Goal: Task Accomplishment & Management: Manage account settings

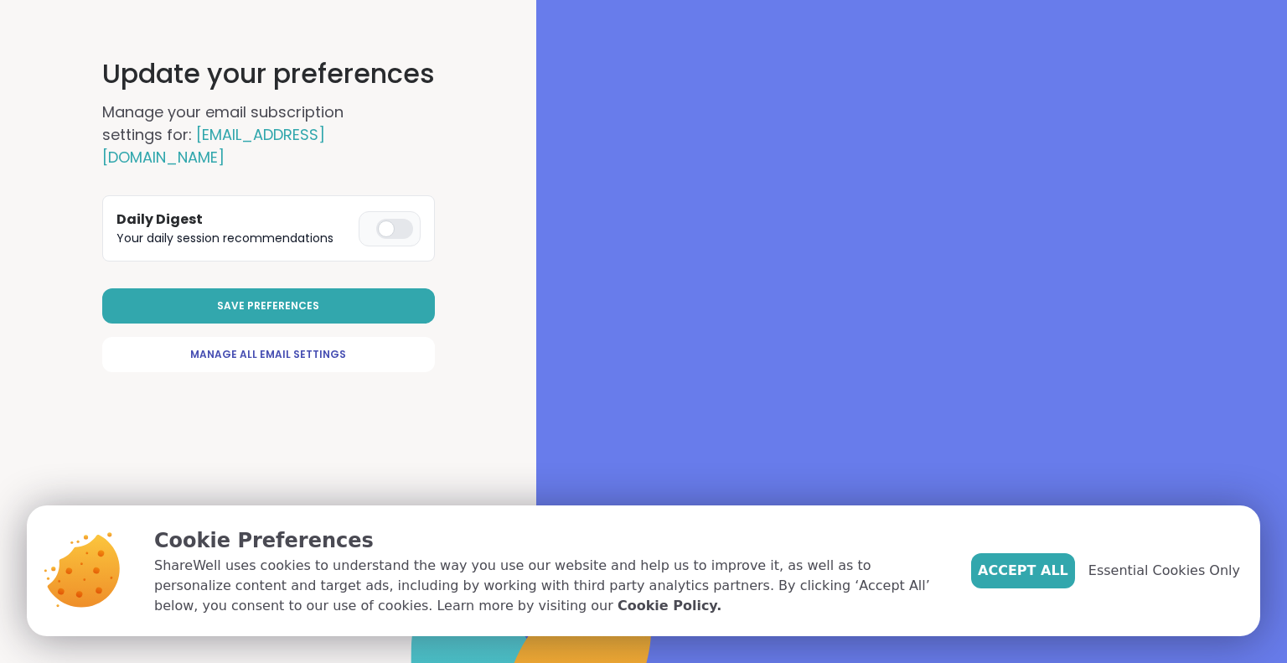
click at [393, 219] on div at bounding box center [394, 229] width 37 height 20
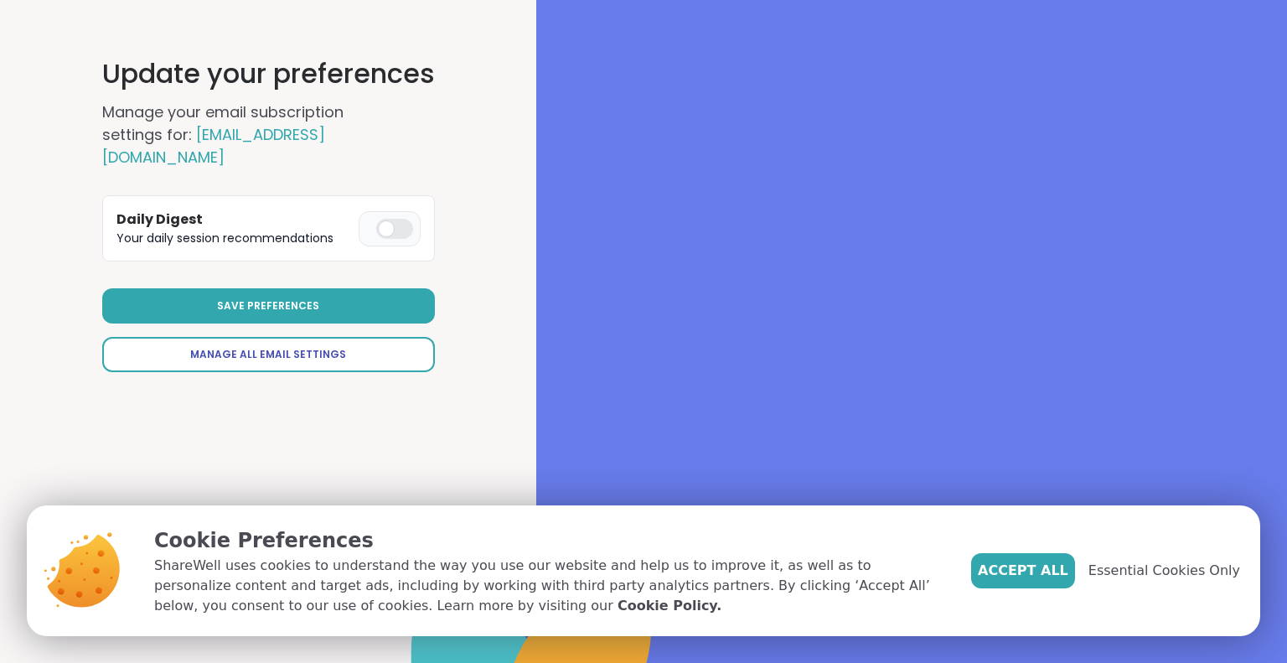
click at [363, 337] on link "Manage All Email Settings" at bounding box center [268, 354] width 333 height 35
select select "**"
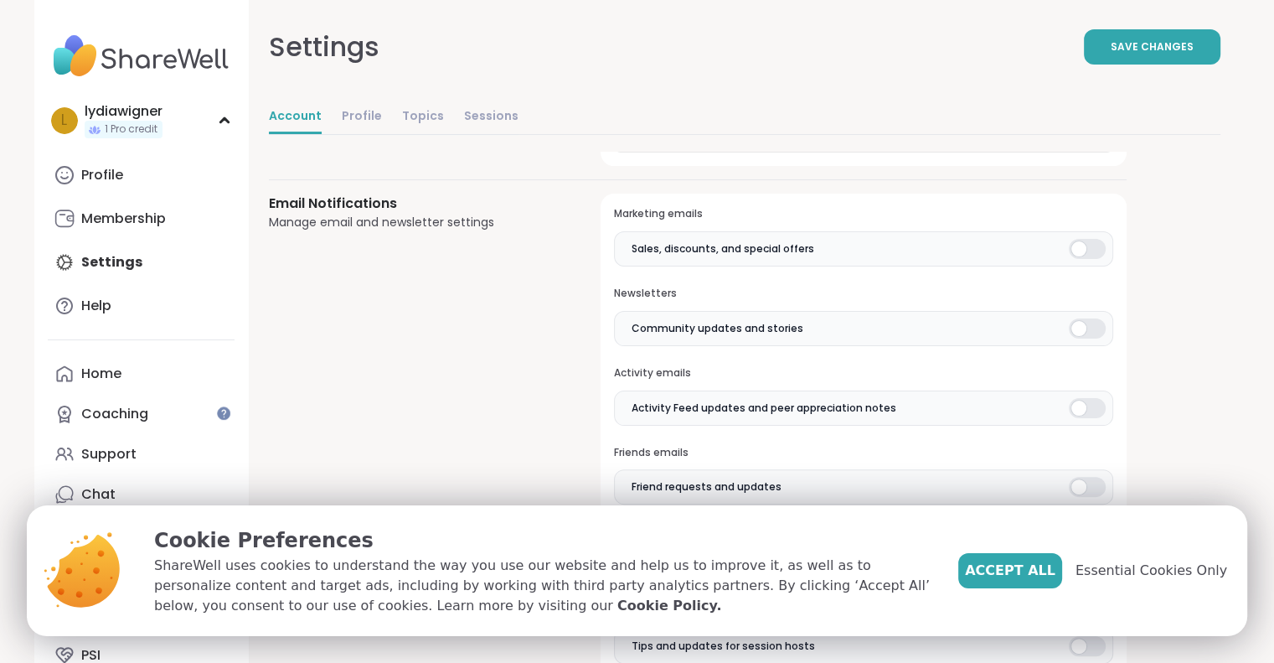
scroll to position [350, 0]
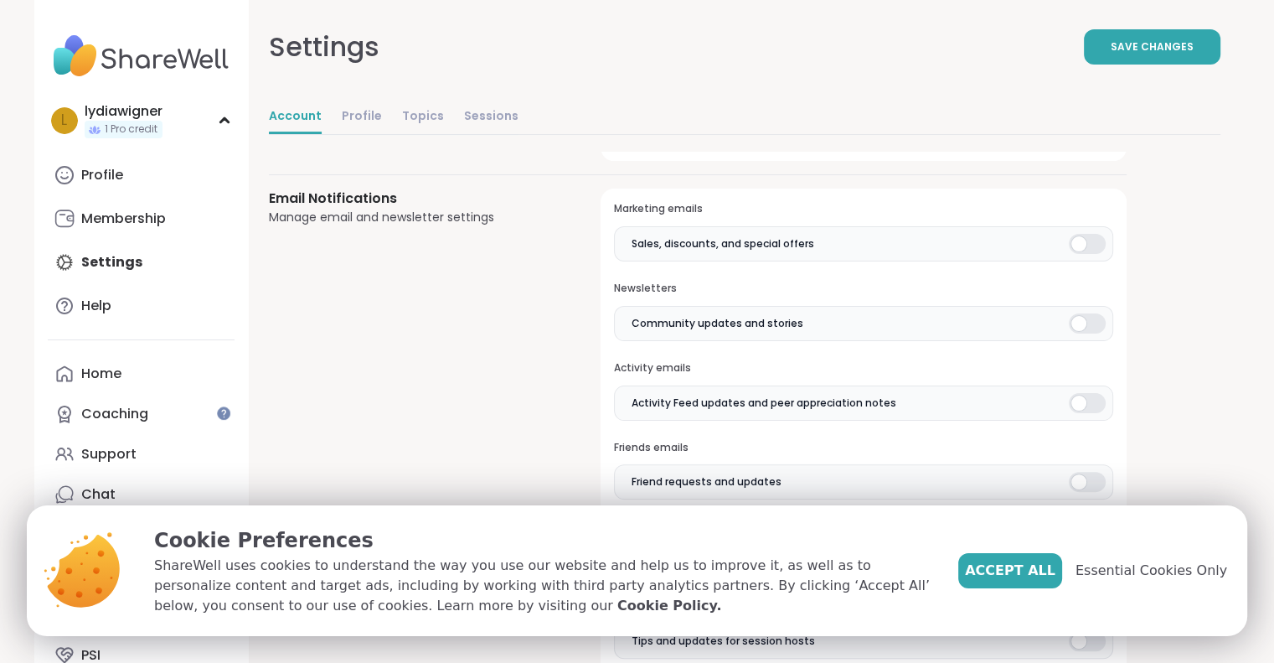
click at [1094, 241] on div at bounding box center [1087, 244] width 37 height 20
click at [1082, 314] on div at bounding box center [1087, 323] width 37 height 20
click at [1088, 403] on div at bounding box center [1087, 403] width 37 height 20
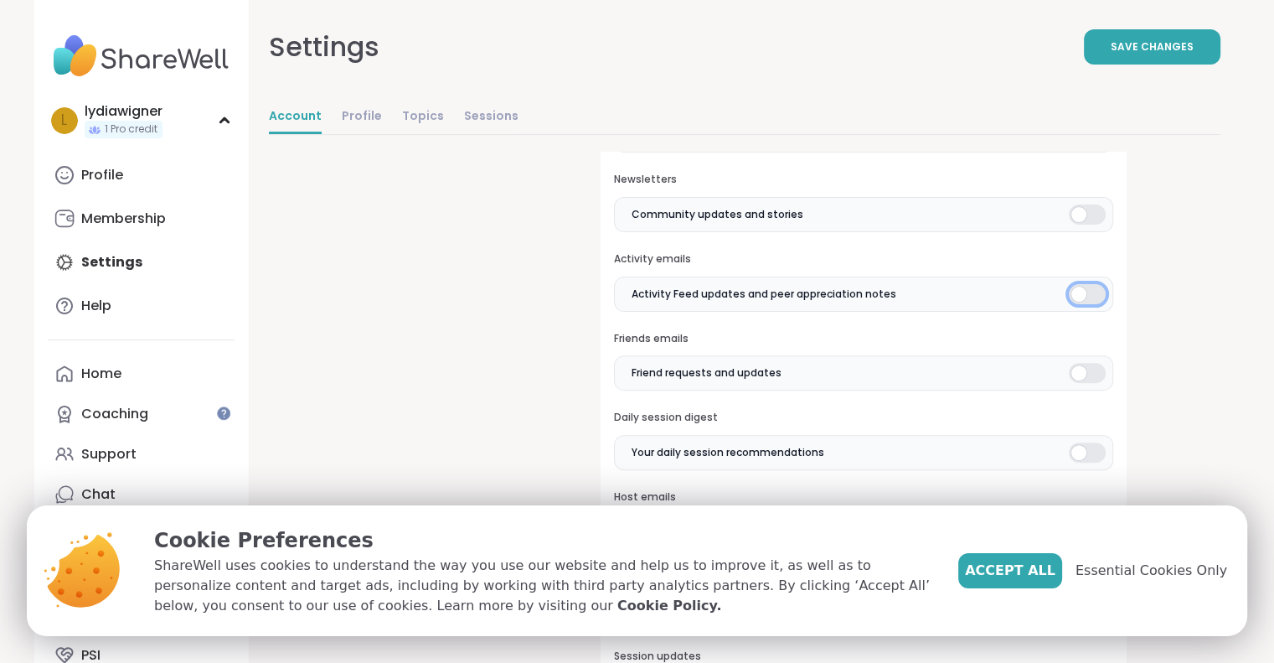
scroll to position [466, 0]
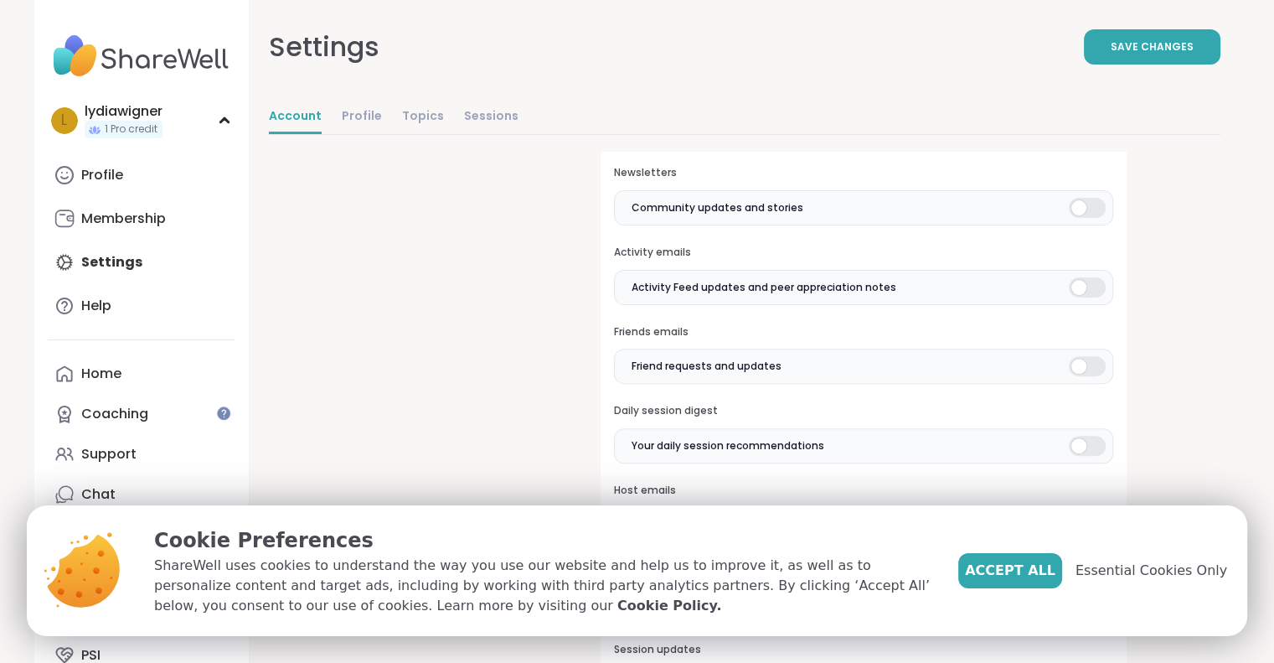
click at [1089, 363] on div at bounding box center [1087, 366] width 37 height 20
click at [1092, 448] on div at bounding box center [1087, 446] width 37 height 20
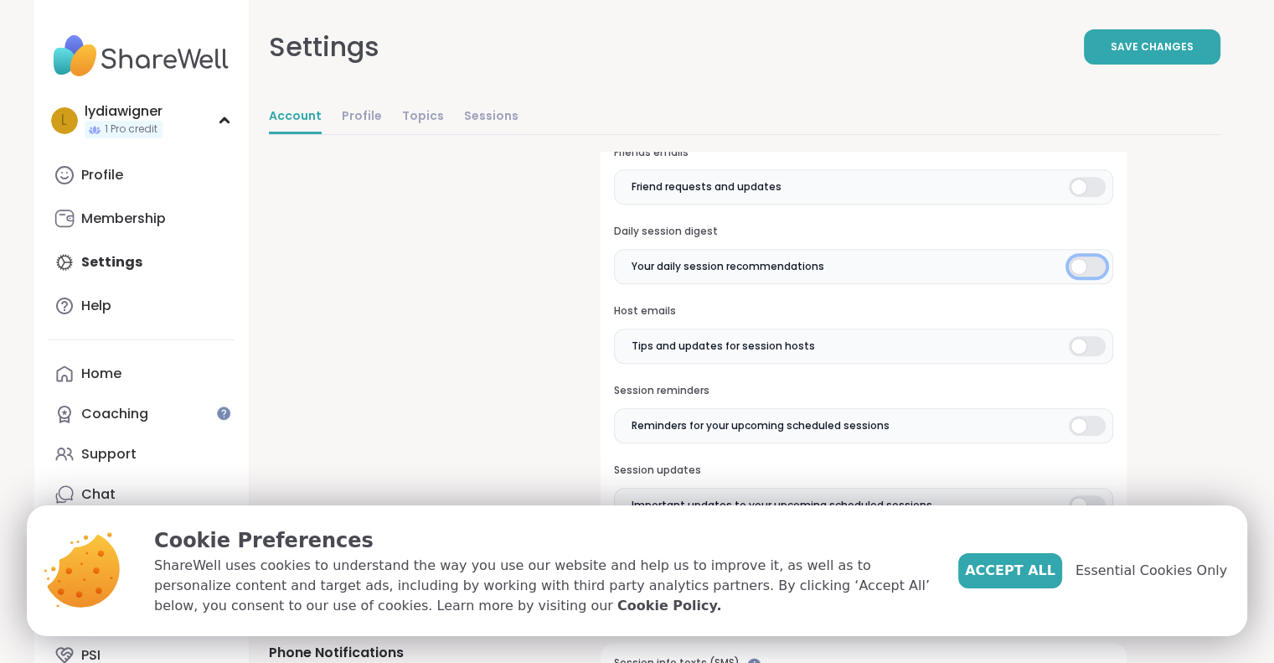
scroll to position [646, 0]
click at [1150, 579] on span "Essential Cookies Only" at bounding box center [1152, 570] width 152 height 20
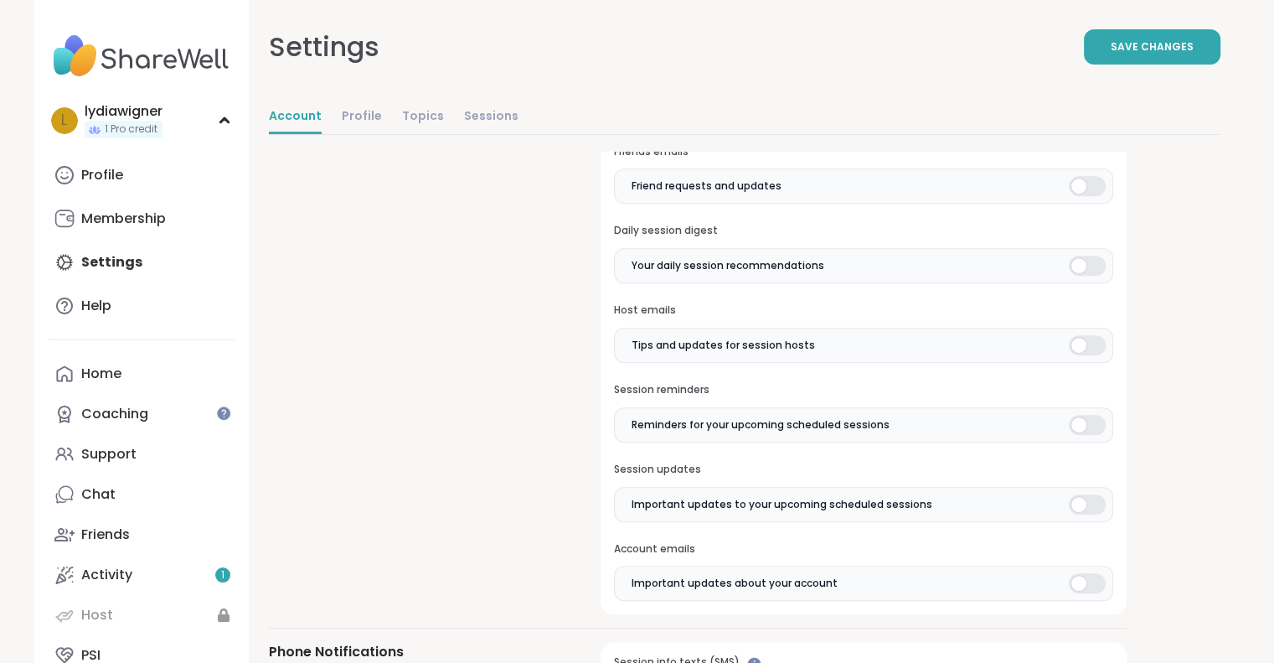
click at [1088, 342] on div at bounding box center [1087, 345] width 37 height 20
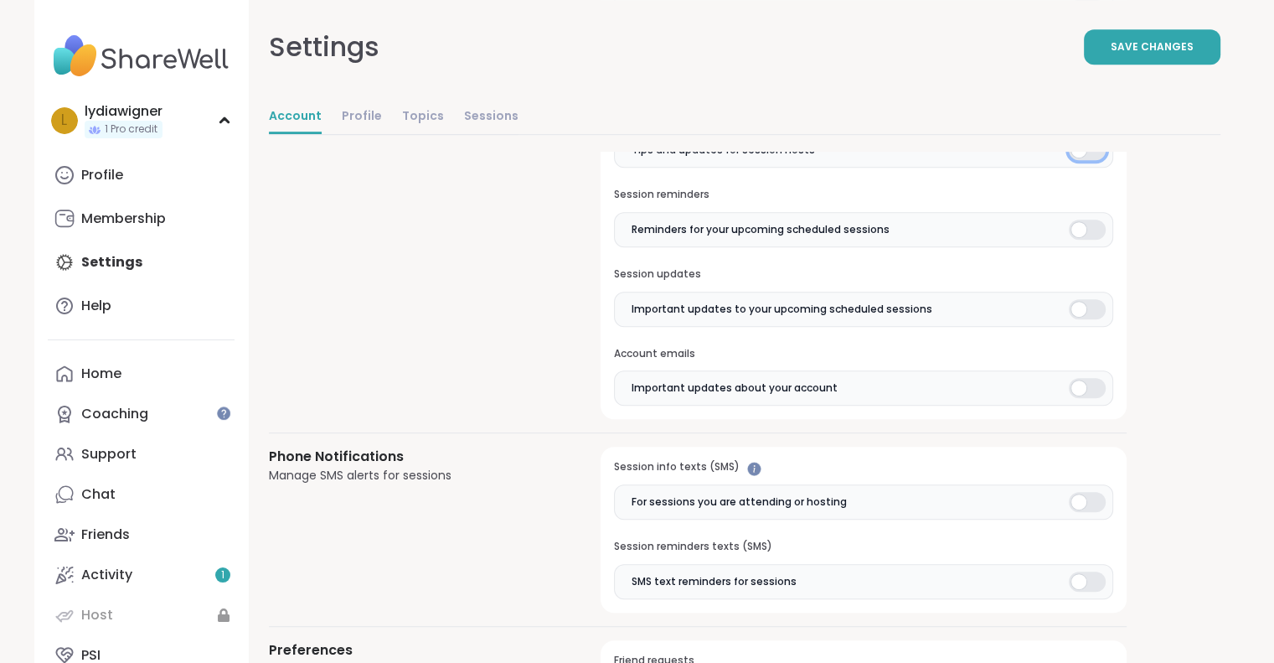
scroll to position [844, 0]
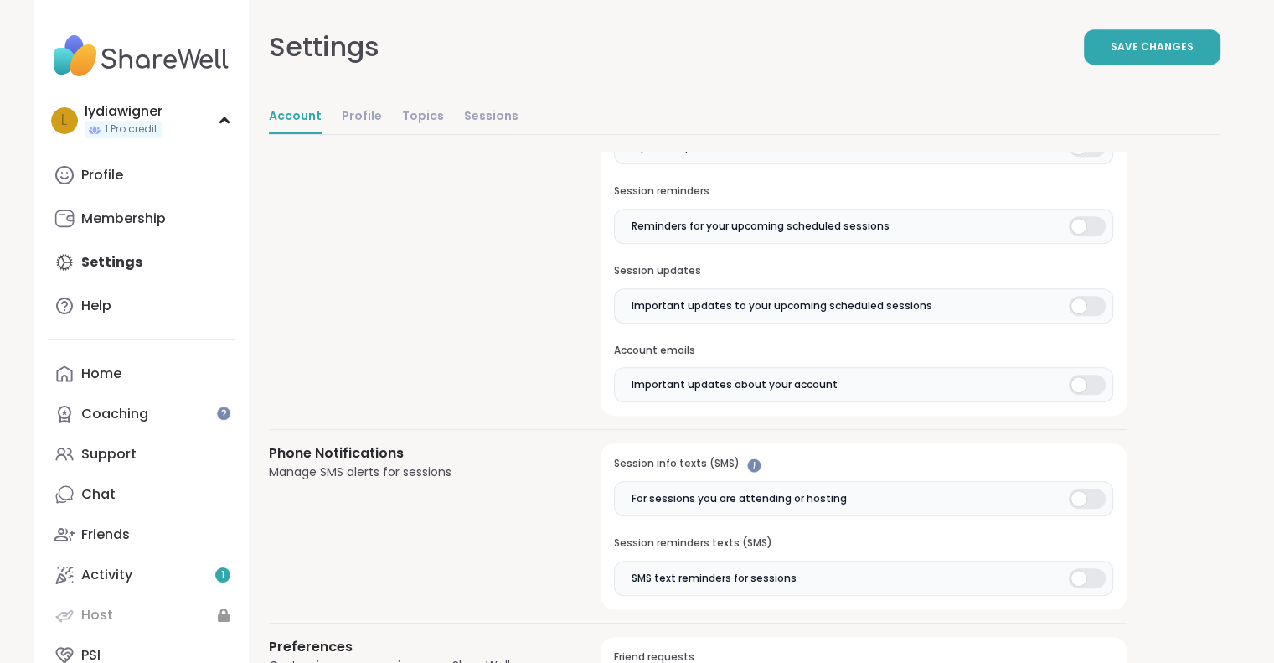
click at [1091, 503] on div at bounding box center [1087, 498] width 37 height 20
click at [1092, 571] on div at bounding box center [1087, 578] width 37 height 20
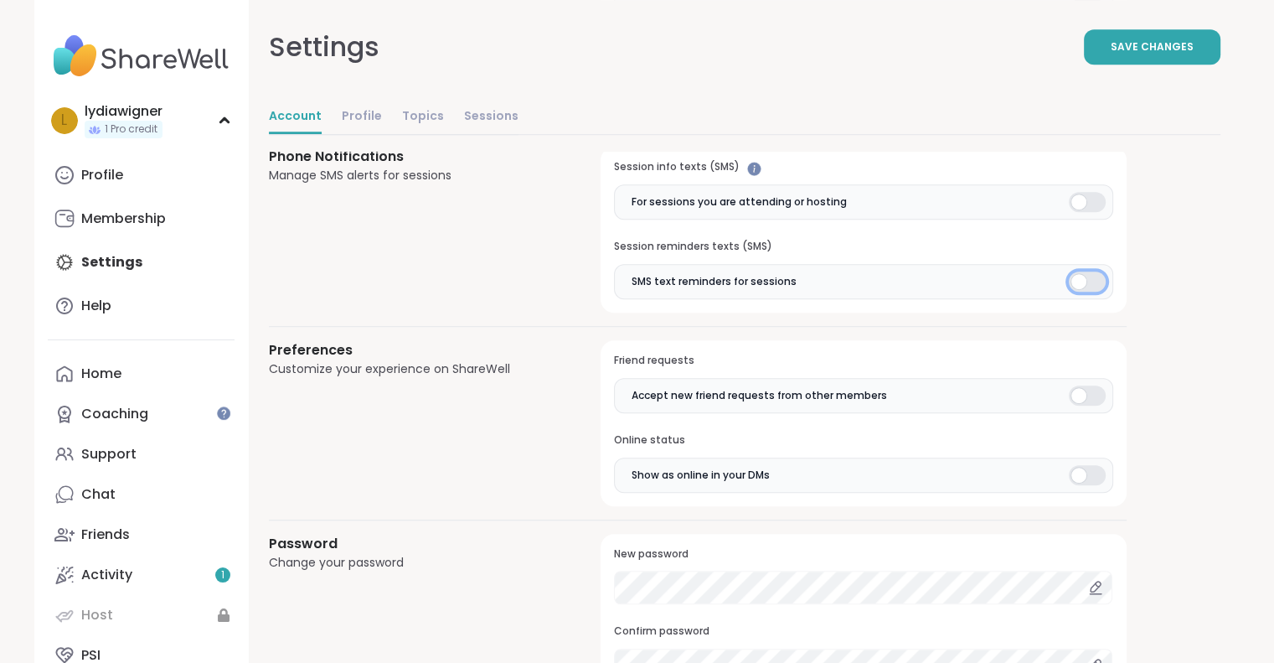
scroll to position [1142, 0]
click at [1095, 385] on div at bounding box center [1087, 395] width 37 height 20
click at [1089, 469] on div at bounding box center [1087, 474] width 37 height 20
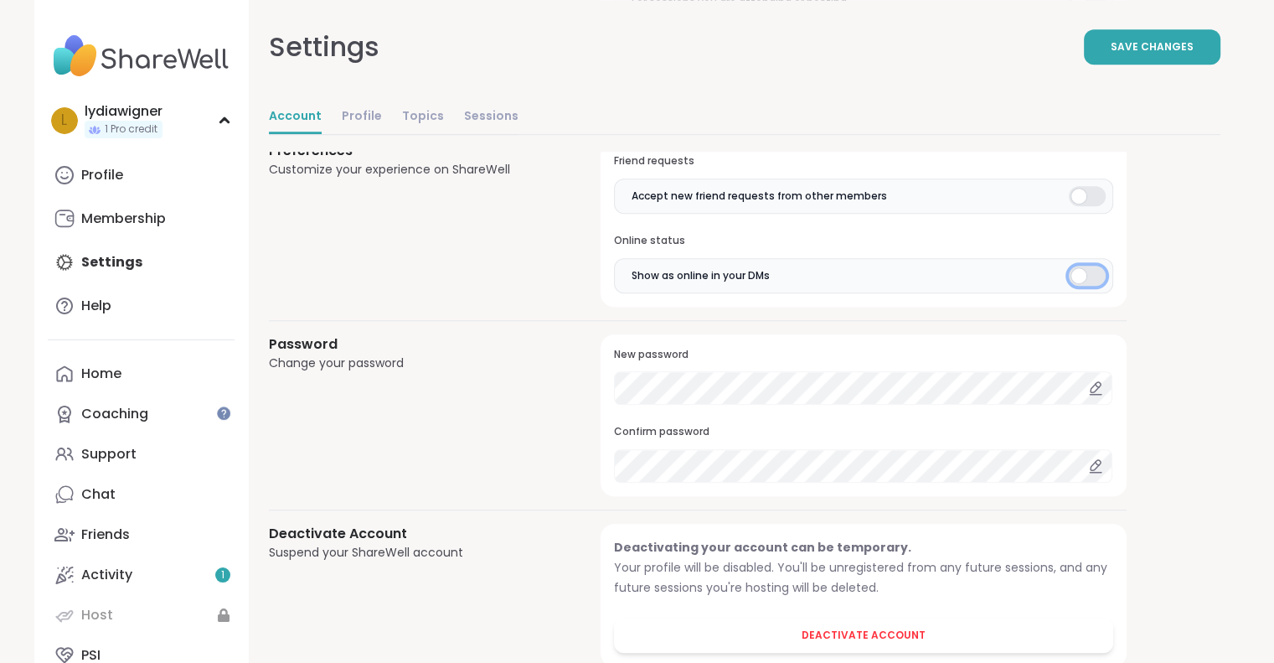
scroll to position [1364, 0]
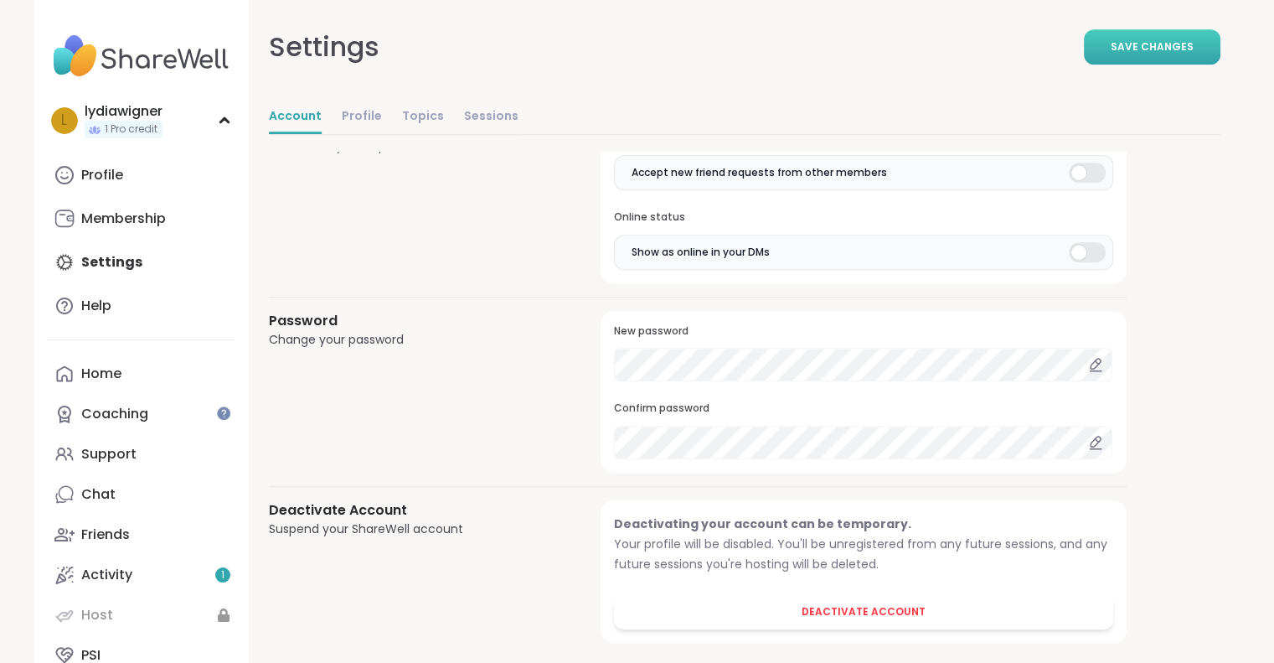
click at [1146, 51] on span "Save Changes" at bounding box center [1152, 46] width 83 height 15
